Goal: Transaction & Acquisition: Purchase product/service

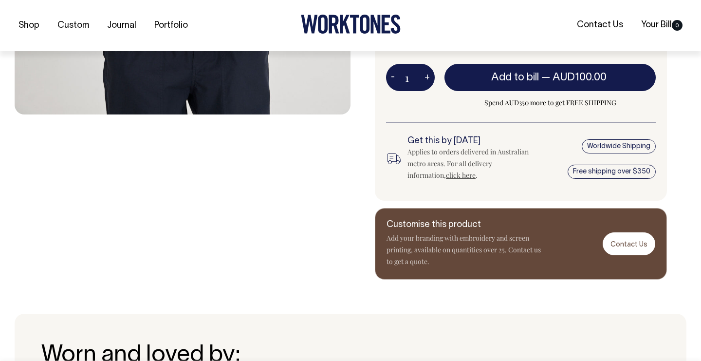
scroll to position [441, 0]
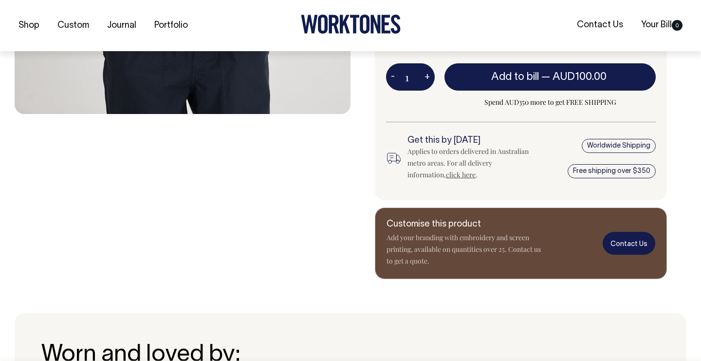
click at [617, 241] on link "Contact Us" at bounding box center [628, 243] width 53 height 23
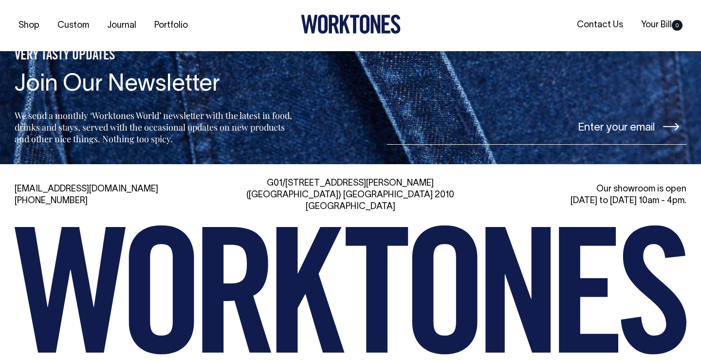
scroll to position [4083, 0]
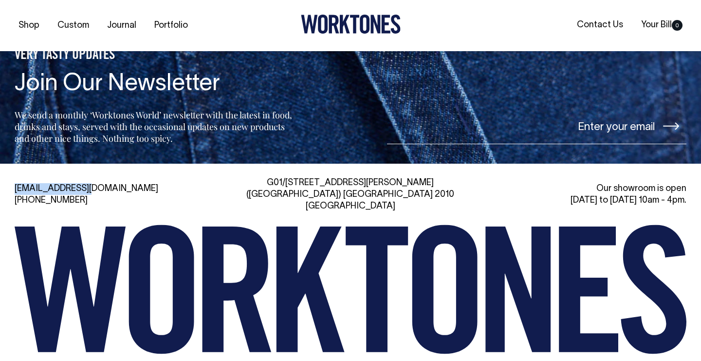
drag, startPoint x: 91, startPoint y: 175, endPoint x: 12, endPoint y: 175, distance: 78.8
click at [12, 177] on div "[EMAIL_ADDRESS][DOMAIN_NAME] [PHONE_NUMBER] [STREET_ADDRESS][PERSON_NAME] Our s…" at bounding box center [350, 285] width 701 height 217
copy link "[EMAIL_ADDRESS][DOMAIN_NAME]"
click at [138, 183] on div "[EMAIL_ADDRESS][DOMAIN_NAME] [PHONE_NUMBER]" at bounding box center [122, 194] width 214 height 23
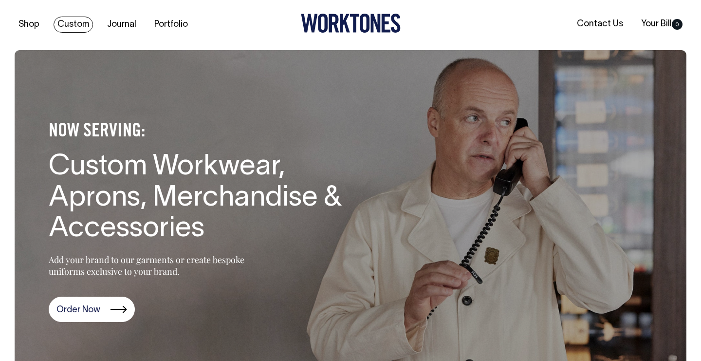
scroll to position [0, 0]
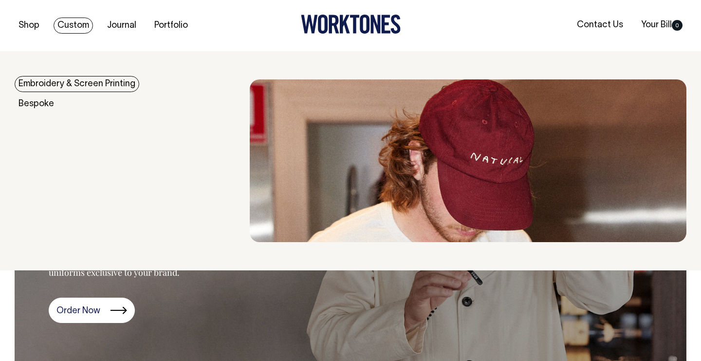
click at [69, 89] on link "Embroidery & Screen Printing" at bounding box center [77, 84] width 125 height 16
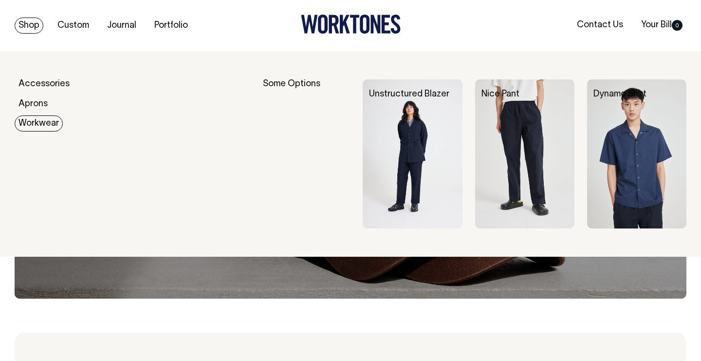
click at [32, 127] on link "Workwear" at bounding box center [39, 123] width 48 height 16
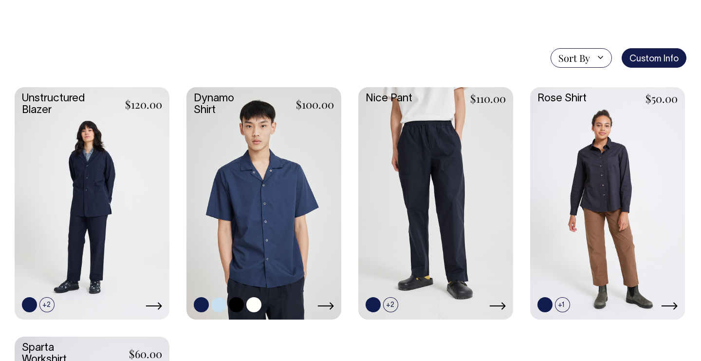
click at [264, 187] on link at bounding box center [263, 202] width 155 height 230
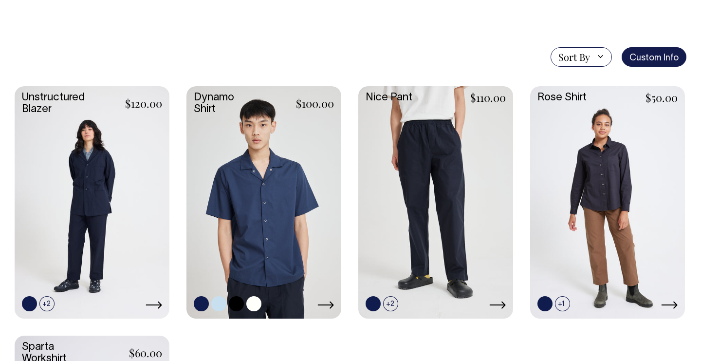
scroll to position [241, 0]
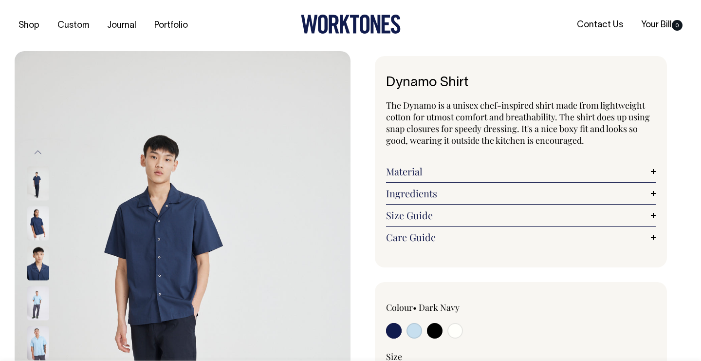
drag, startPoint x: 497, startPoint y: 81, endPoint x: 379, endPoint y: 80, distance: 117.7
click at [379, 80] on div "Dynamo Shirt The Dynamo is a unisex chef-inspired shirt made from lightweight c…" at bounding box center [521, 161] width 292 height 211
copy h1 "Dynamo Shirt"
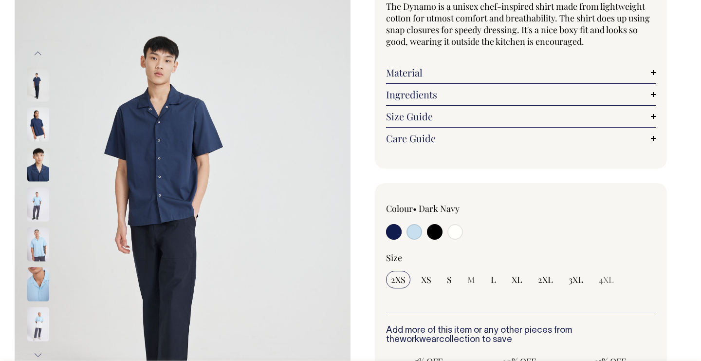
scroll to position [99, 0]
click at [33, 250] on img at bounding box center [38, 243] width 22 height 34
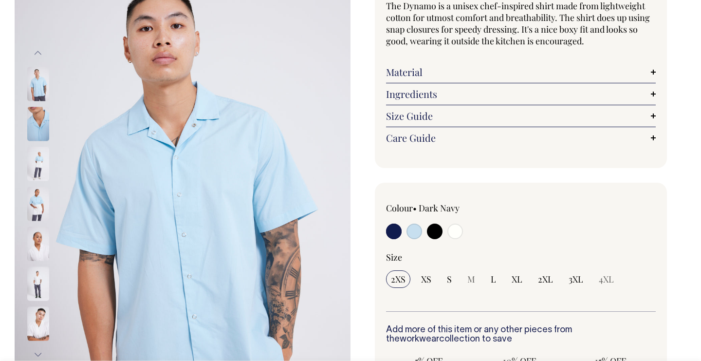
click at [433, 231] on input "radio" at bounding box center [435, 231] width 16 height 16
radio input "true"
select select "Black"
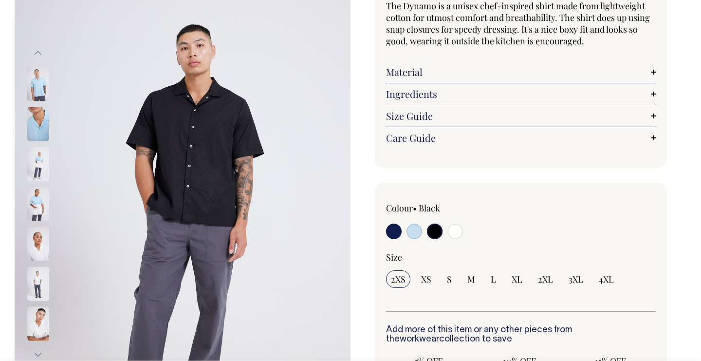
click at [412, 233] on input "radio" at bounding box center [414, 231] width 16 height 16
radio input "true"
select select "True Blue"
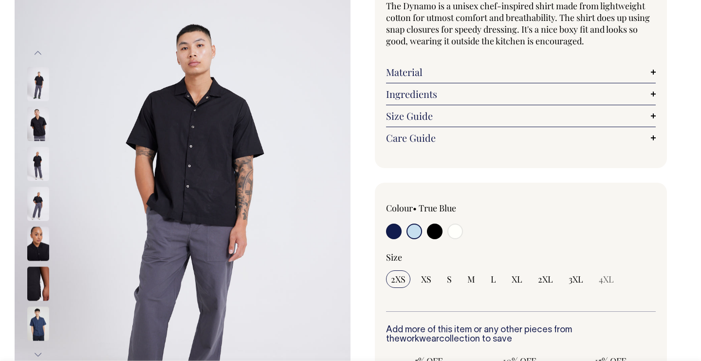
click at [431, 235] on input "radio" at bounding box center [435, 231] width 16 height 16
radio input "true"
select select "Black"
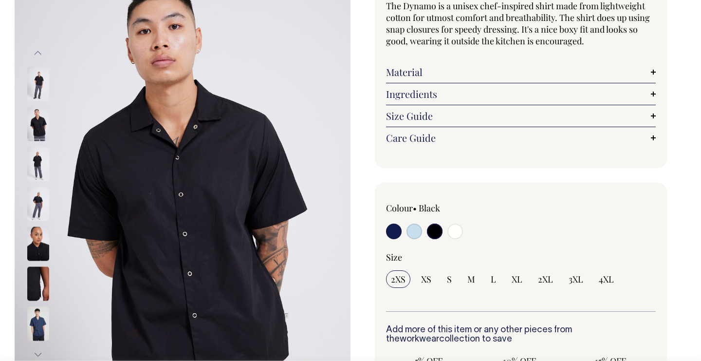
click at [411, 231] on input "radio" at bounding box center [414, 231] width 16 height 16
radio input "true"
select select "True Blue"
